Goal: Transaction & Acquisition: Purchase product/service

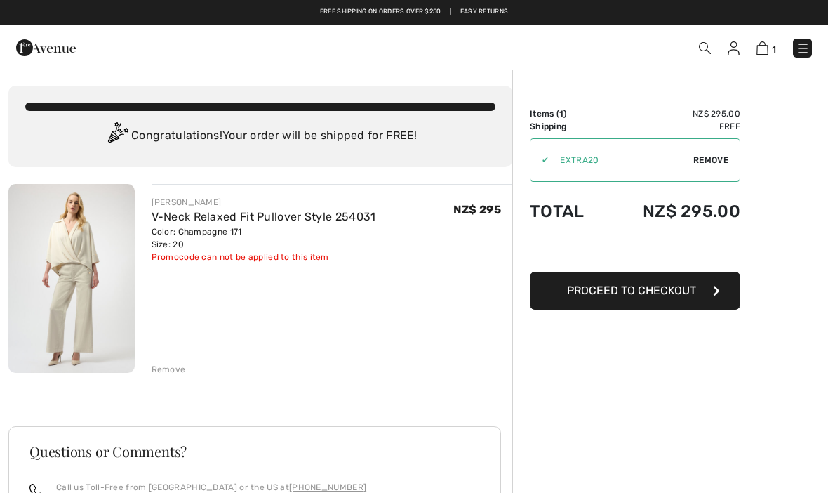
click at [559, 296] on button "Proceed to Checkout" at bounding box center [635, 291] width 211 height 38
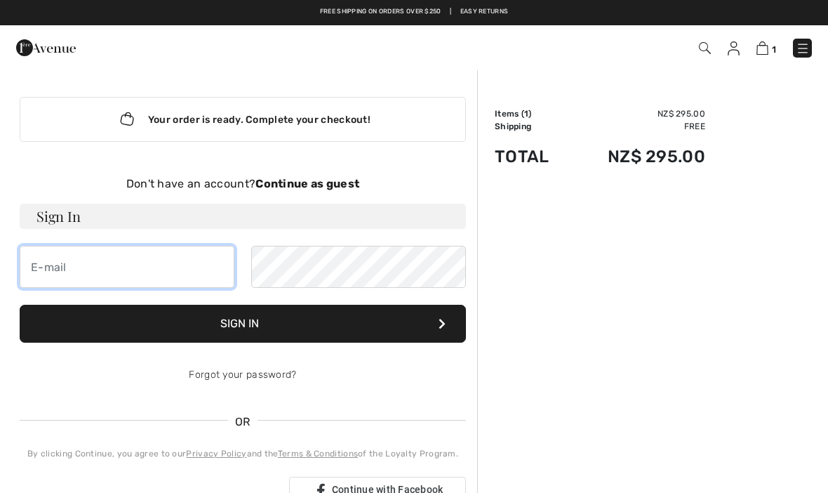
click at [44, 270] on input "email" at bounding box center [127, 267] width 215 height 42
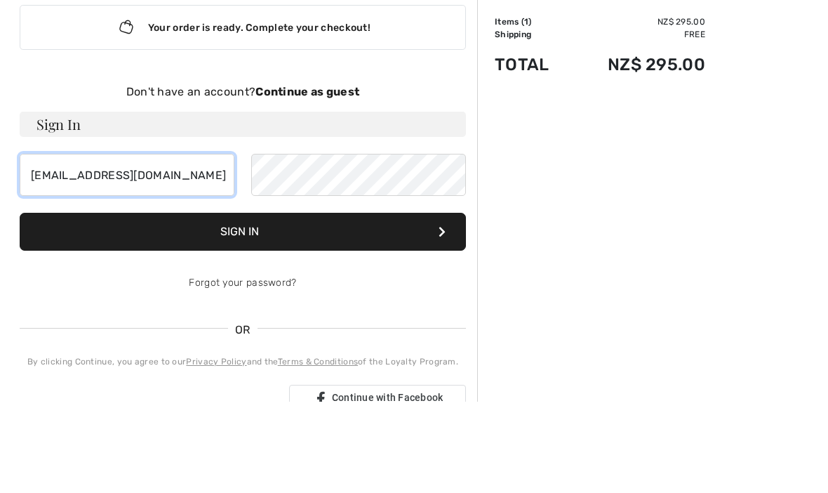
type input "[EMAIL_ADDRESS][DOMAIN_NAME]"
click at [164, 305] on button "Sign In" at bounding box center [243, 324] width 447 height 38
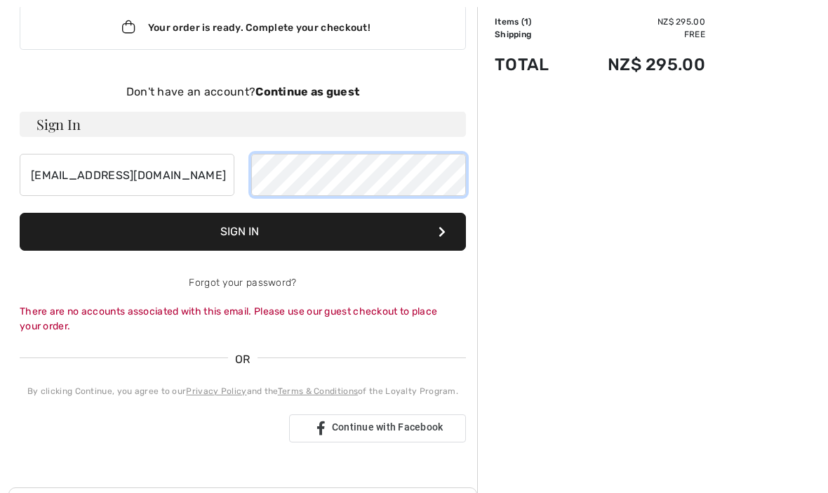
scroll to position [91, 0]
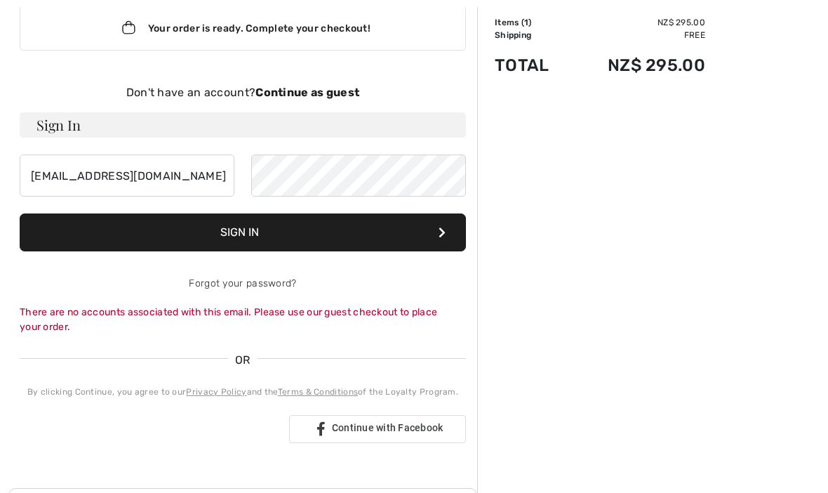
click at [249, 230] on button "Sign In" at bounding box center [243, 232] width 447 height 38
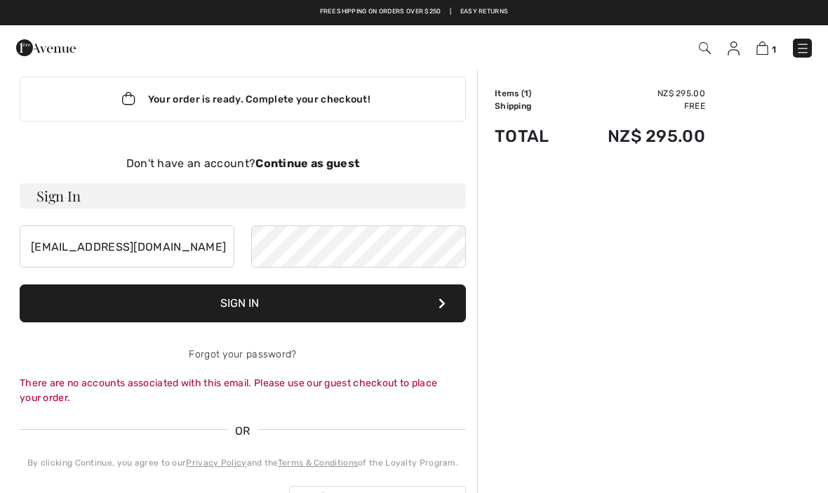
scroll to position [0, 0]
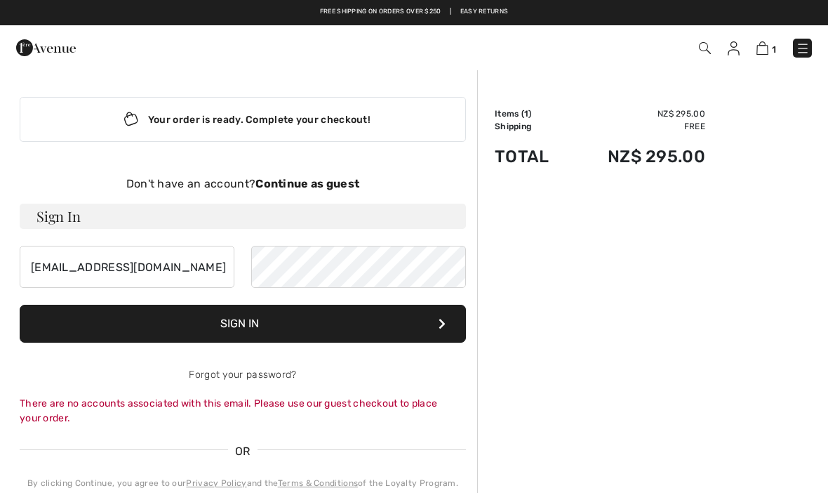
click at [295, 184] on strong "Continue as guest" at bounding box center [308, 183] width 104 height 13
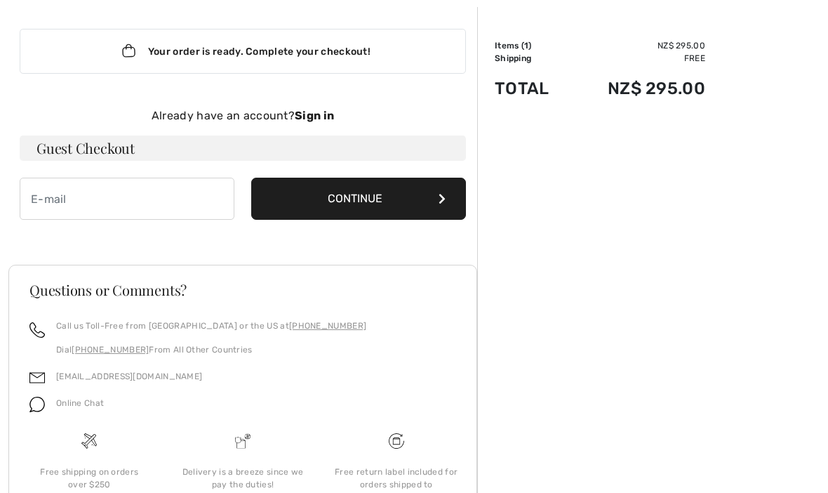
scroll to position [100, 0]
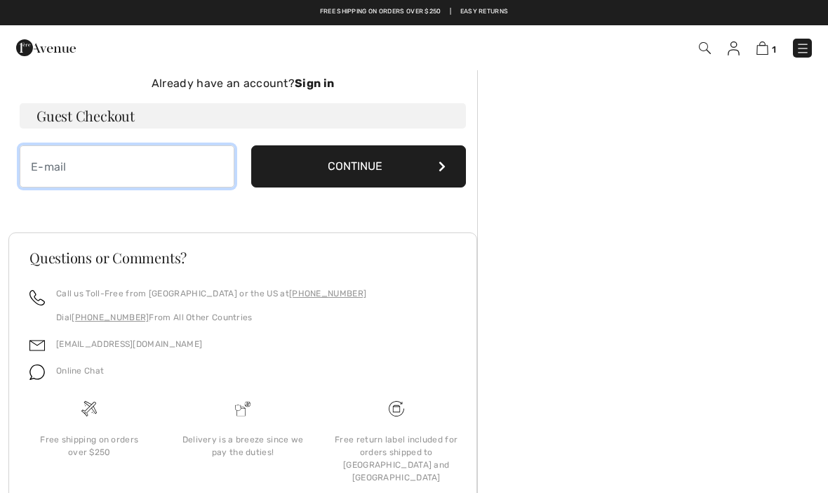
click at [41, 164] on input "email" at bounding box center [127, 166] width 215 height 42
type input "[EMAIL_ADDRESS][DOMAIN_NAME]"
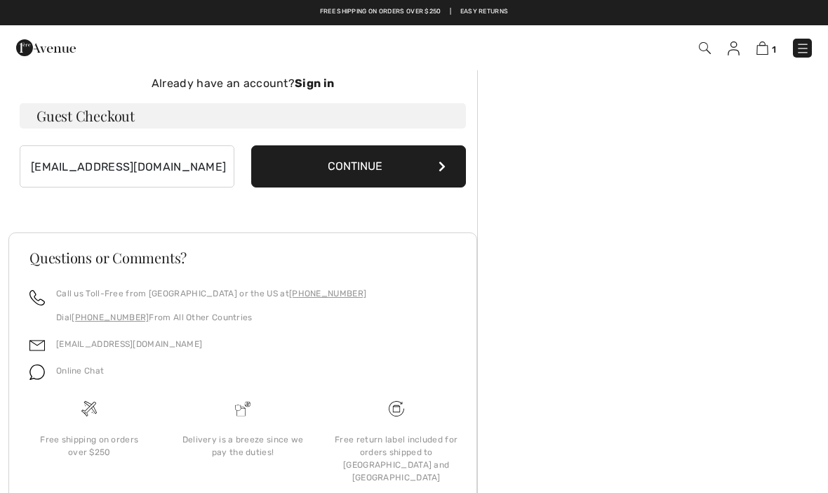
click at [325, 157] on button "Continue" at bounding box center [358, 166] width 215 height 42
click at [282, 178] on button "Continue" at bounding box center [358, 166] width 215 height 42
click at [284, 145] on button "Continue" at bounding box center [358, 166] width 215 height 42
